Goal: Information Seeking & Learning: Learn about a topic

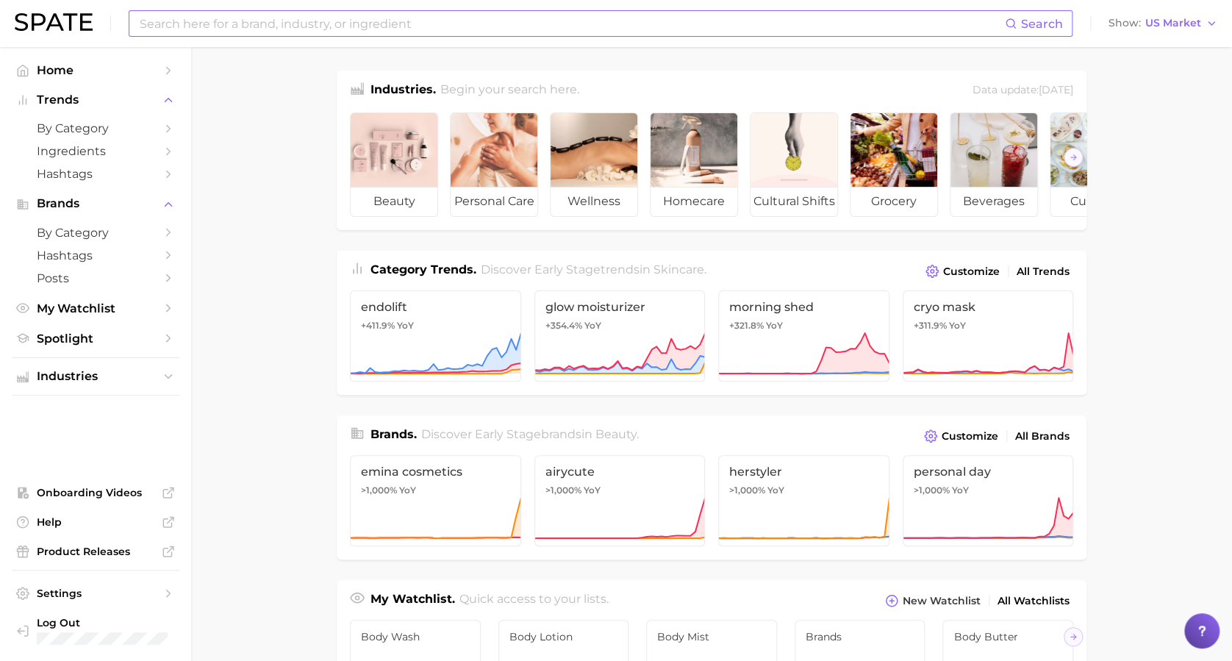
click at [324, 22] on input at bounding box center [571, 23] width 867 height 25
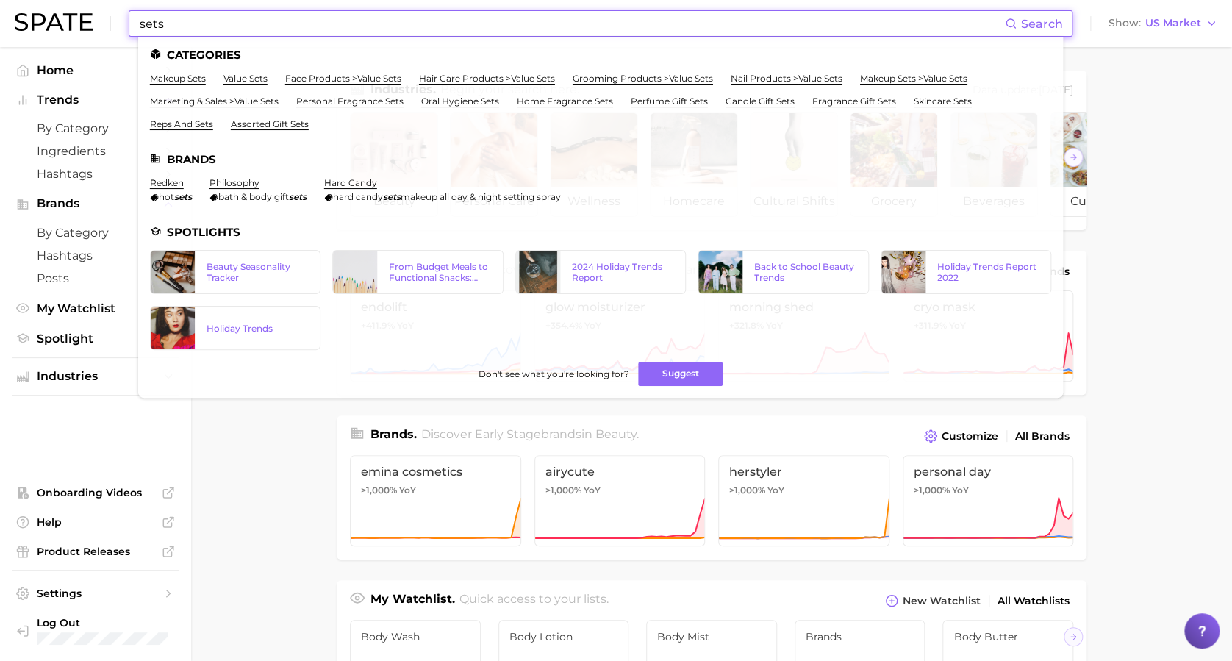
click at [324, 22] on input "sets" at bounding box center [571, 23] width 867 height 25
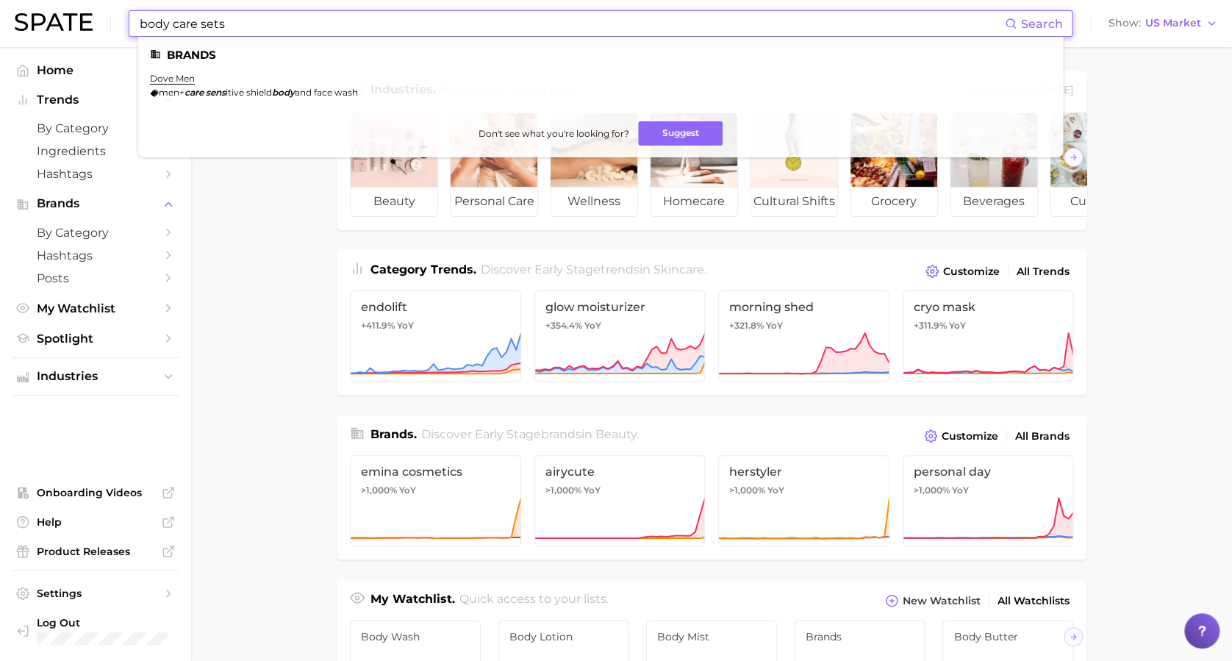
click at [138, 24] on input "body care sets" at bounding box center [571, 23] width 867 height 25
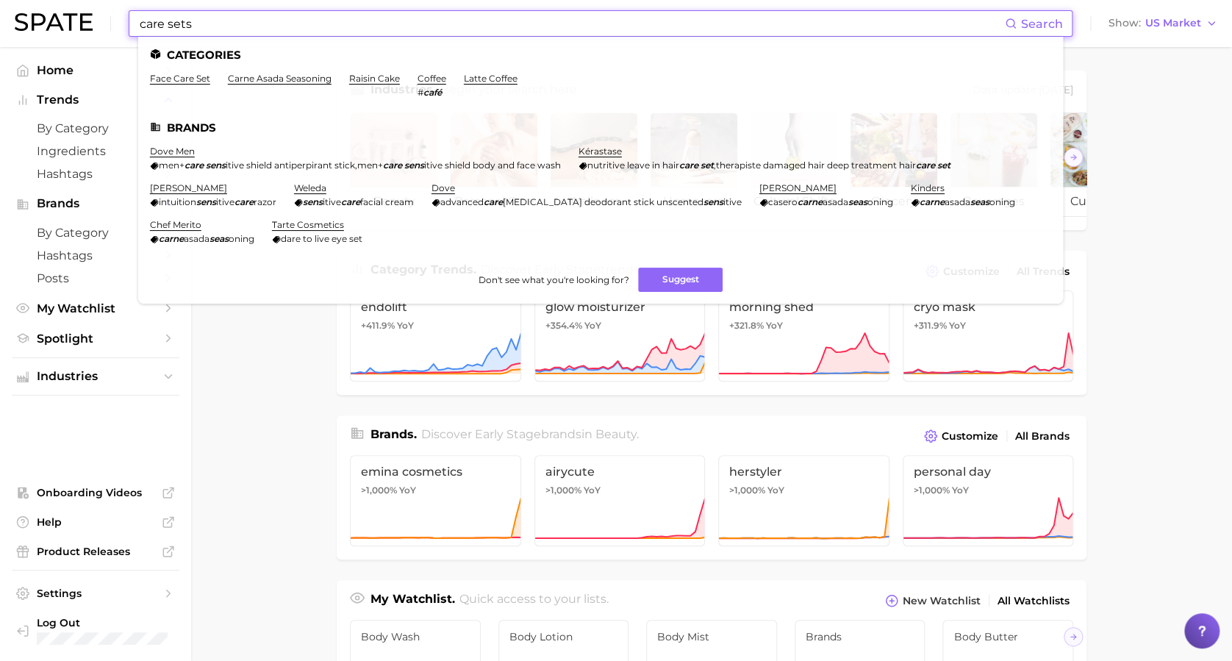
click at [149, 24] on input "care sets" at bounding box center [571, 23] width 867 height 25
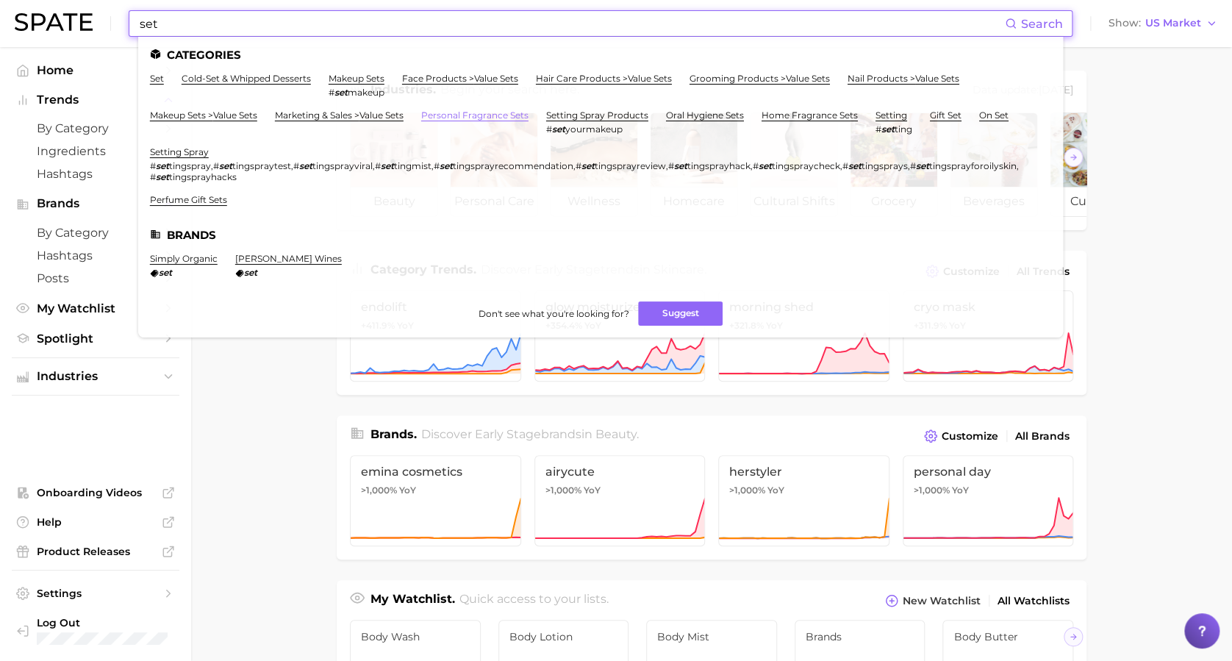
type input "set"
click at [504, 110] on link "personal fragrance sets" at bounding box center [474, 115] width 107 height 11
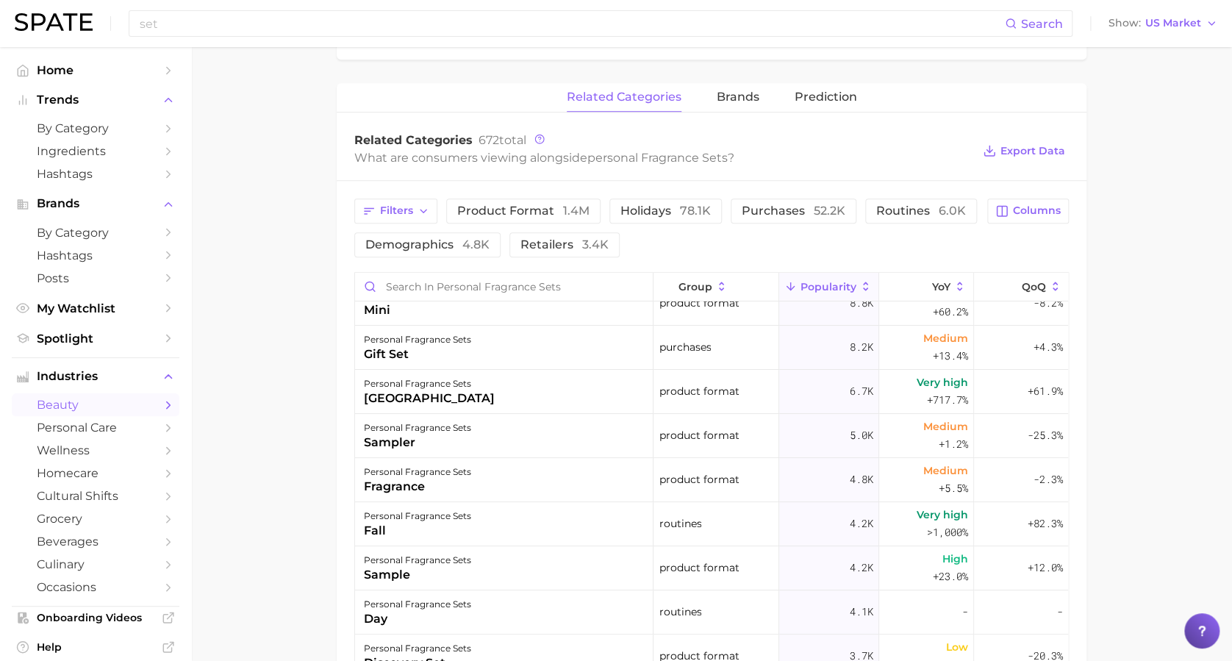
scroll to position [158, 0]
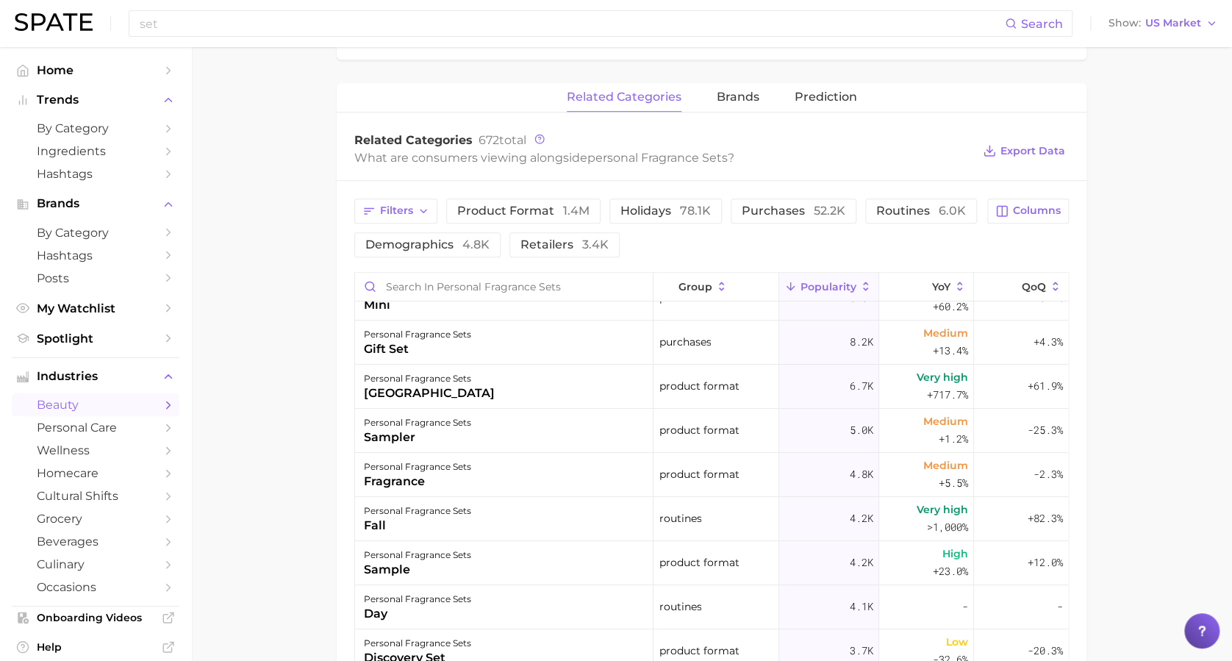
click at [525, 306] on div "personal fragrance sets mini" at bounding box center [504, 298] width 299 height 44
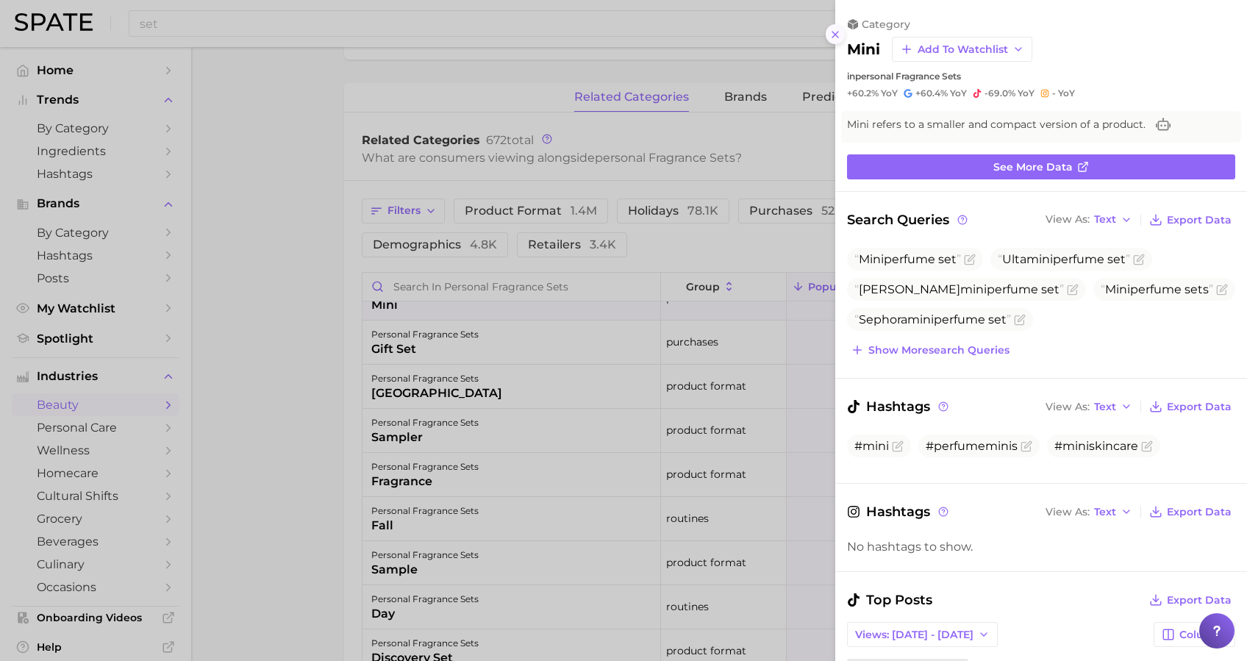
click at [834, 35] on icon at bounding box center [835, 35] width 12 height 12
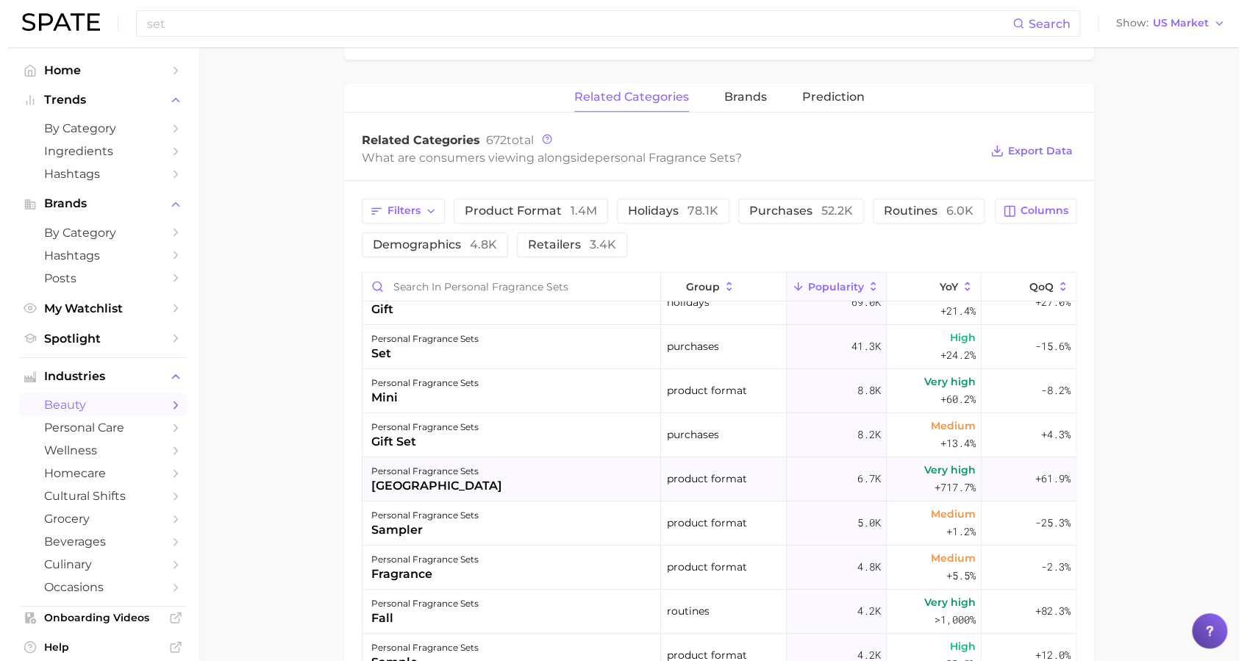
scroll to position [64, 0]
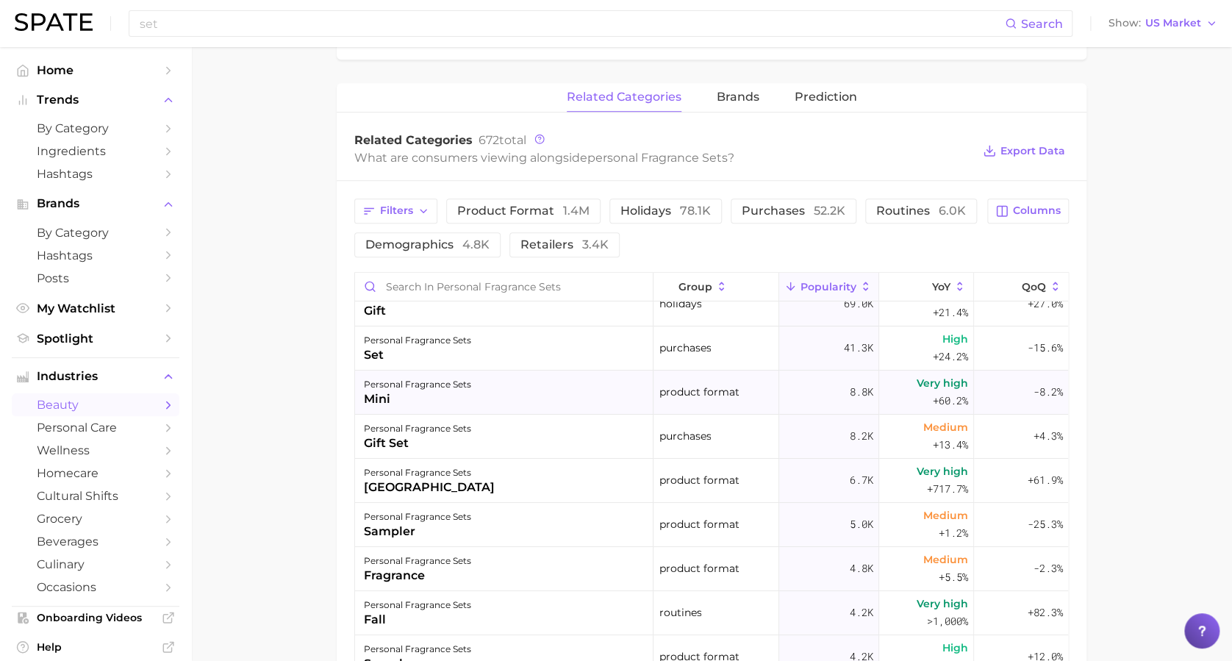
click at [529, 399] on div "personal fragrance sets mini" at bounding box center [504, 393] width 299 height 44
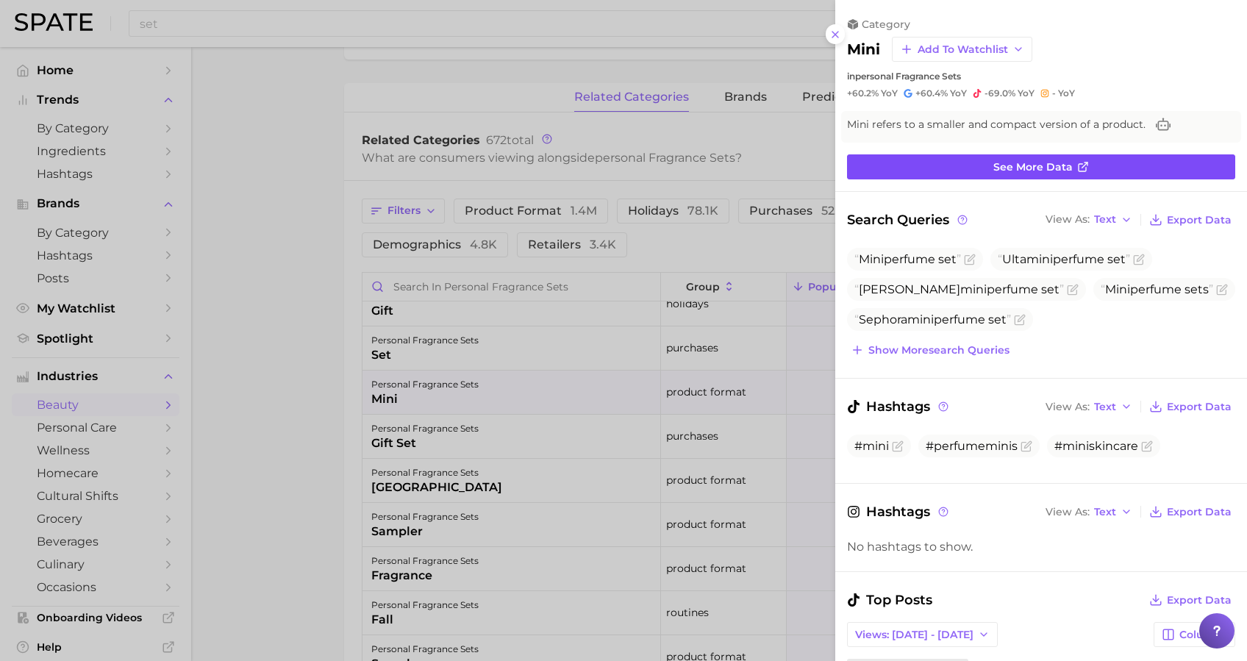
click at [1113, 160] on link "See more data" at bounding box center [1041, 166] width 388 height 25
